Goal: Obtain resource: Download file/media

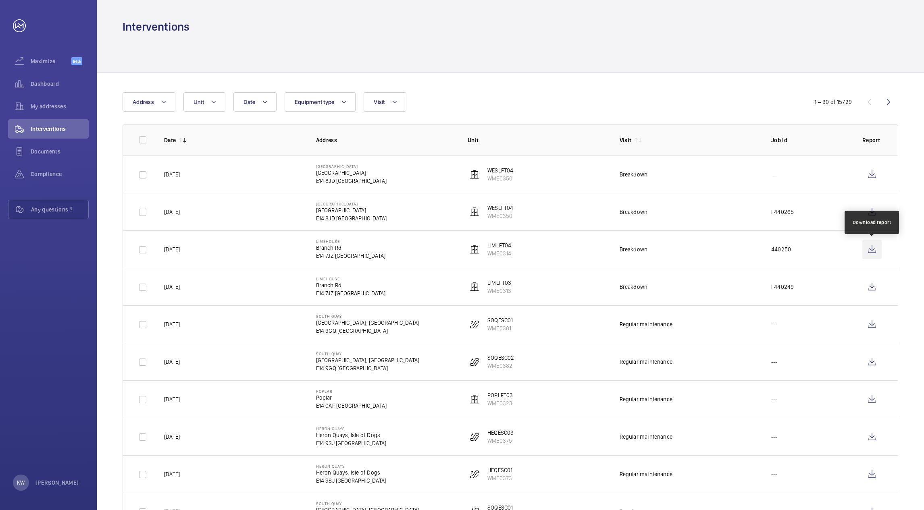
click at [874, 250] on wm-front-icon-button at bounding box center [871, 249] width 19 height 19
click at [866, 289] on wm-front-icon-button at bounding box center [871, 286] width 19 height 19
click at [869, 215] on wm-front-icon-button at bounding box center [871, 211] width 19 height 19
click at [460, 97] on div "Date Address Unit Equipment type Visit" at bounding box center [462, 101] width 679 height 19
click at [51, 142] on div "Documents" at bounding box center [48, 151] width 81 height 19
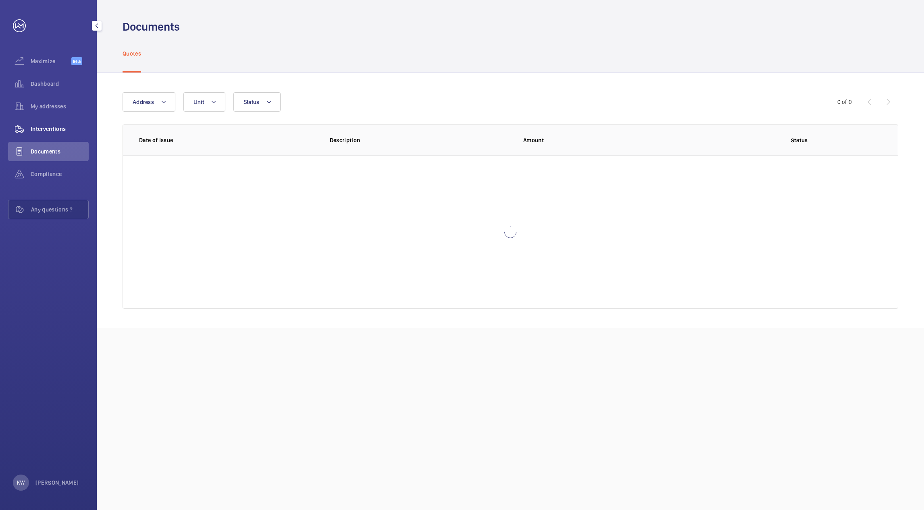
click at [49, 130] on span "Interventions" at bounding box center [60, 129] width 58 height 8
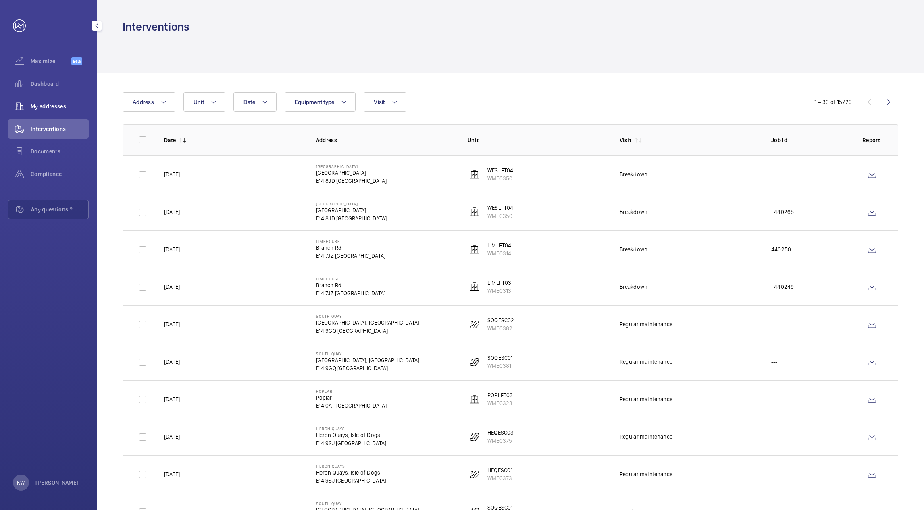
click at [33, 109] on span "My addresses" at bounding box center [60, 106] width 58 height 8
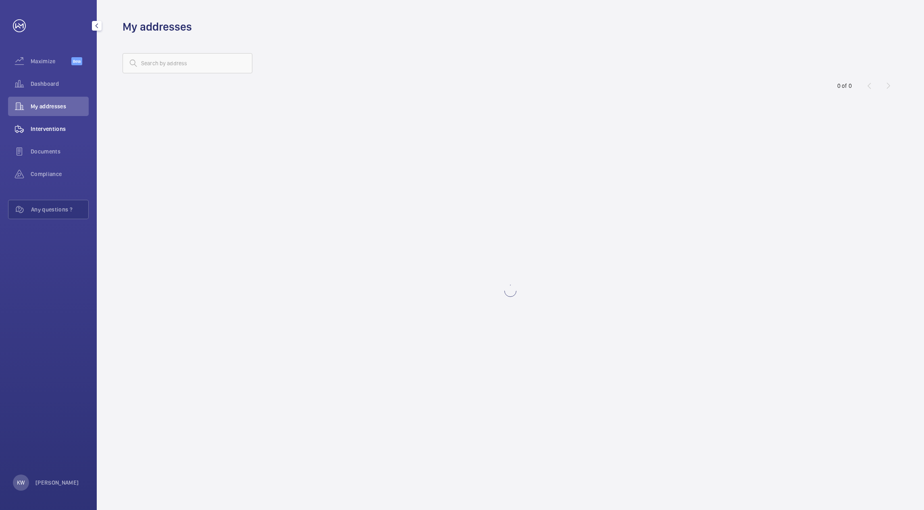
click at [42, 128] on span "Interventions" at bounding box center [60, 129] width 58 height 8
